Goal: Transaction & Acquisition: Book appointment/travel/reservation

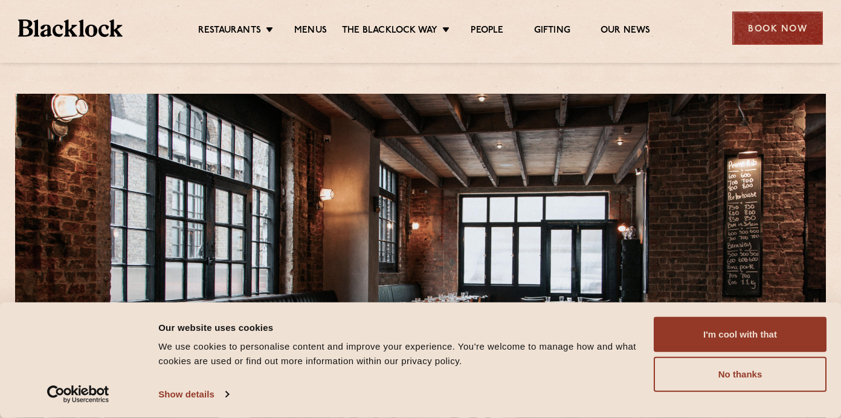
click at [792, 37] on div "Book Now" at bounding box center [778, 27] width 91 height 33
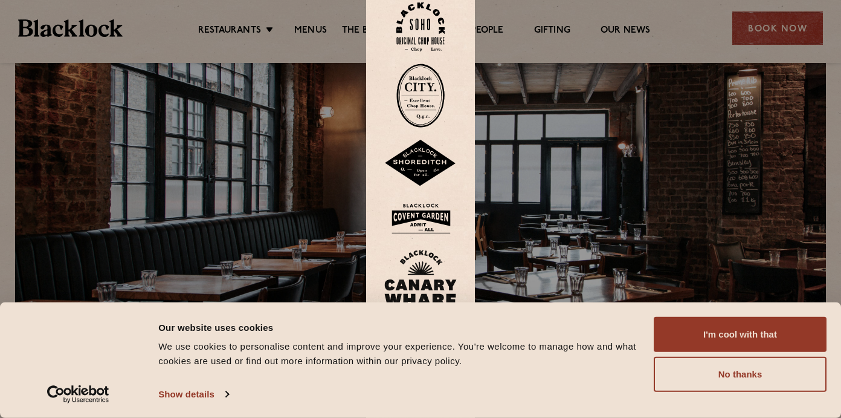
scroll to position [84, 0]
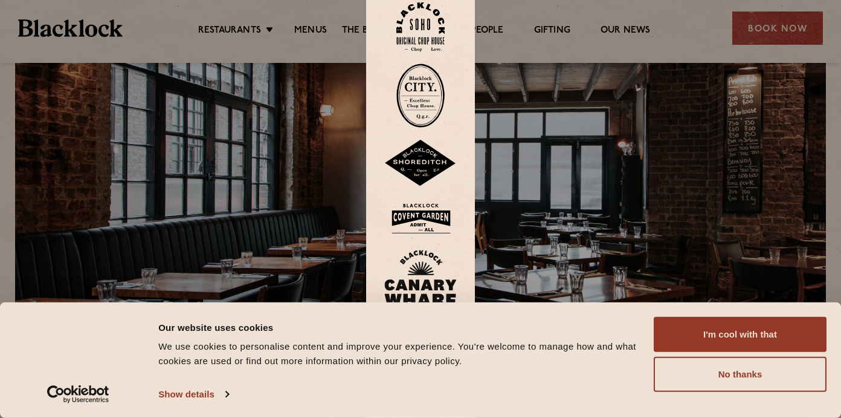
click at [423, 163] on img at bounding box center [420, 163] width 73 height 47
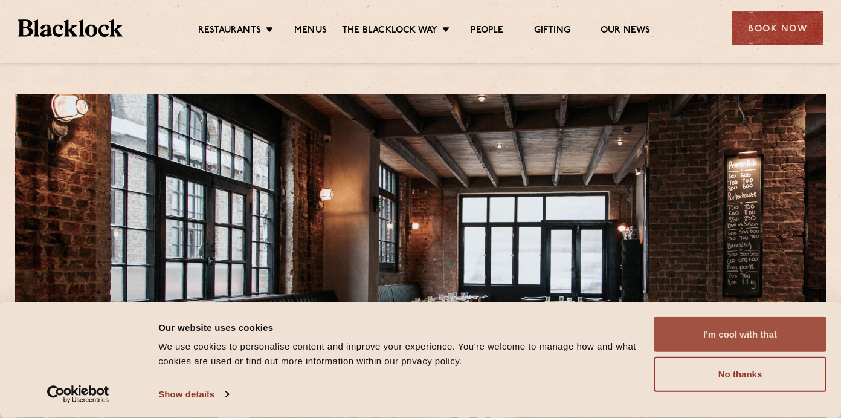
click at [755, 337] on button "I'm cool with that" at bounding box center [740, 334] width 173 height 35
